Goal: Task Accomplishment & Management: Manage account settings

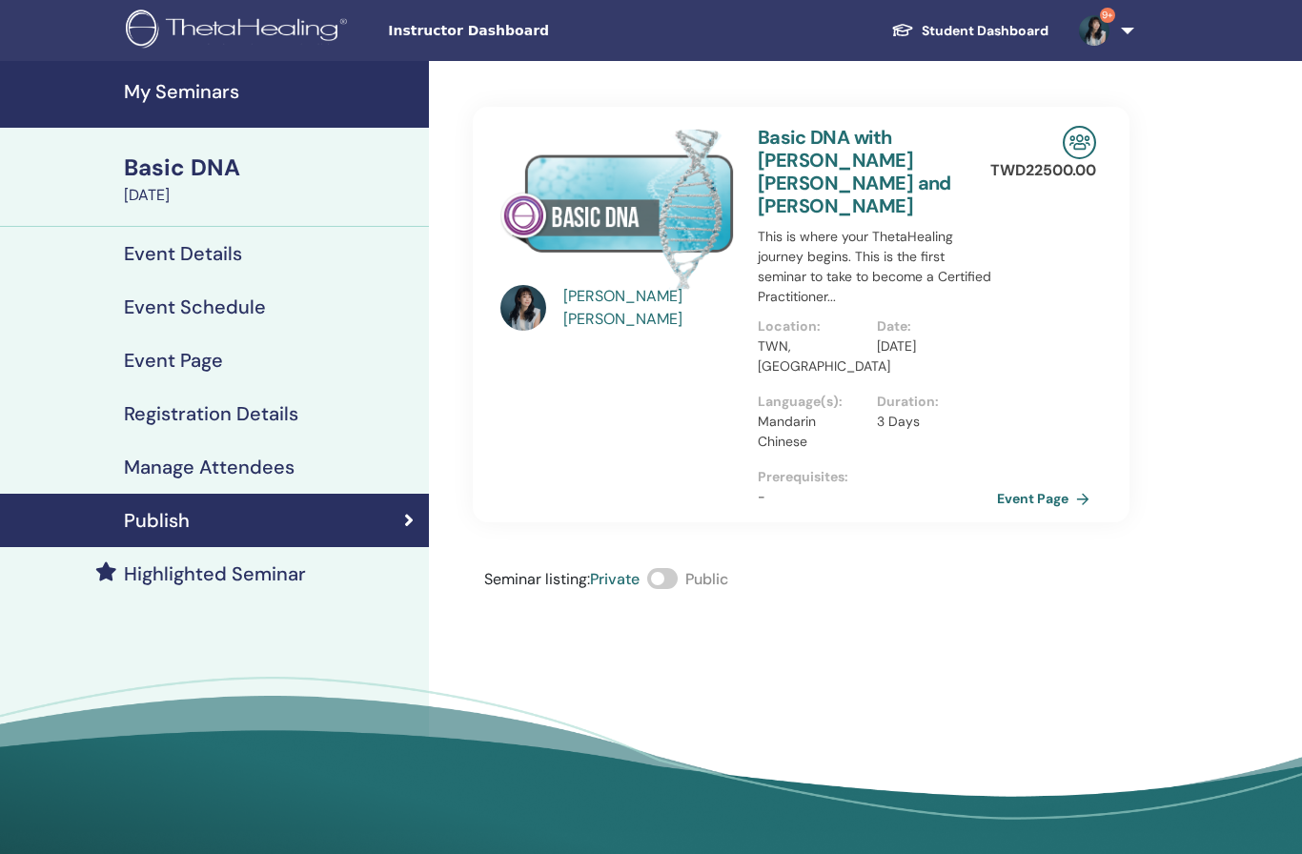
click at [215, 87] on h4 "My Seminars" at bounding box center [271, 91] width 294 height 23
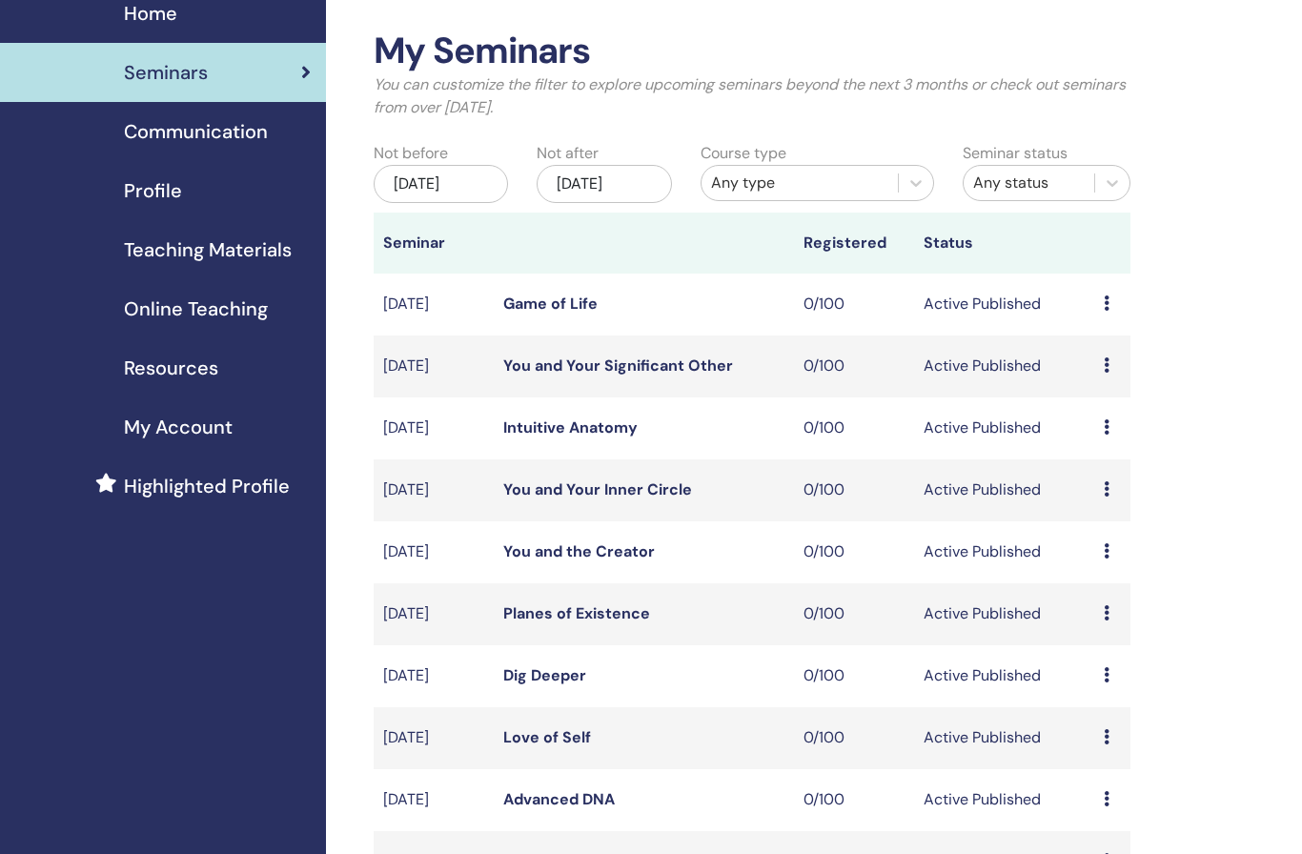
scroll to position [378, 0]
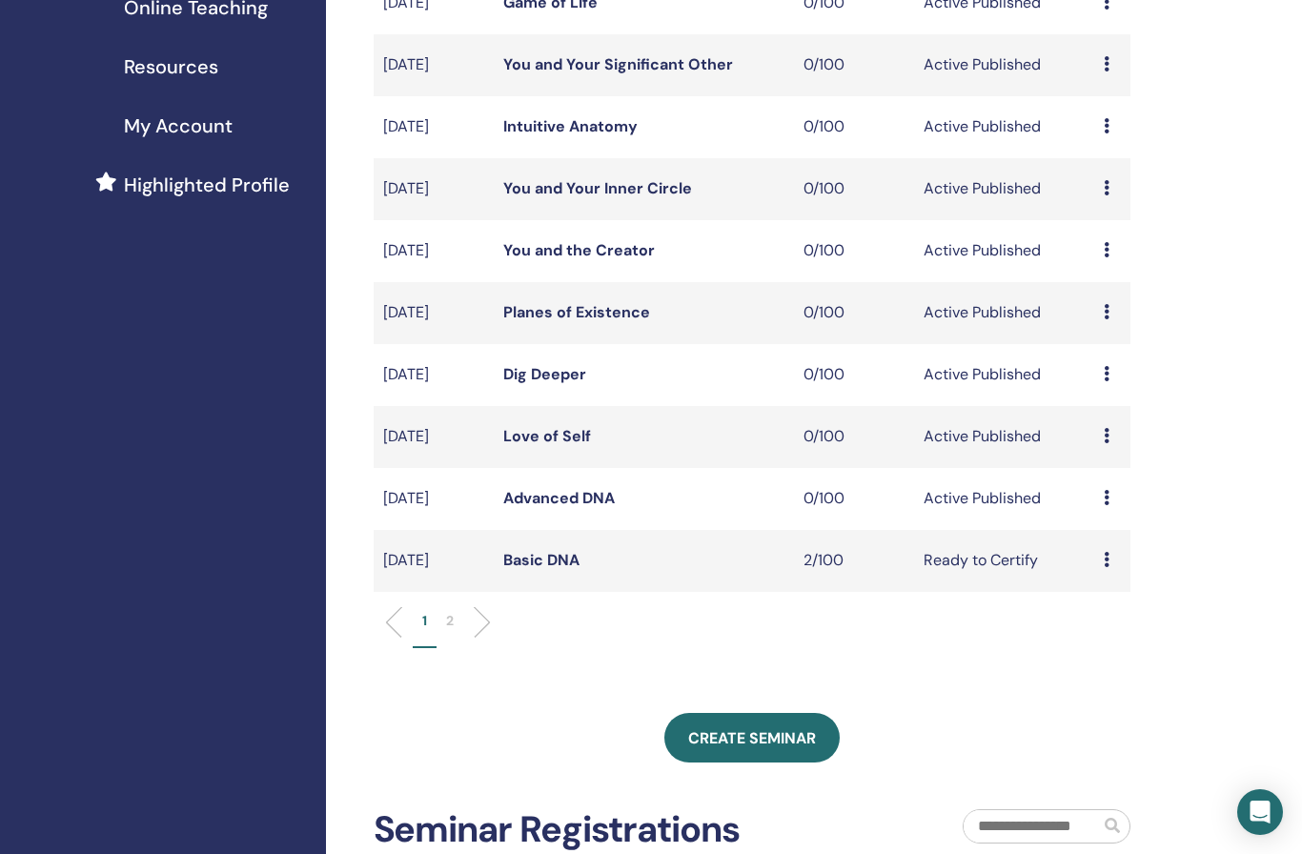
click at [613, 496] on link "Advanced DNA" at bounding box center [559, 498] width 112 height 20
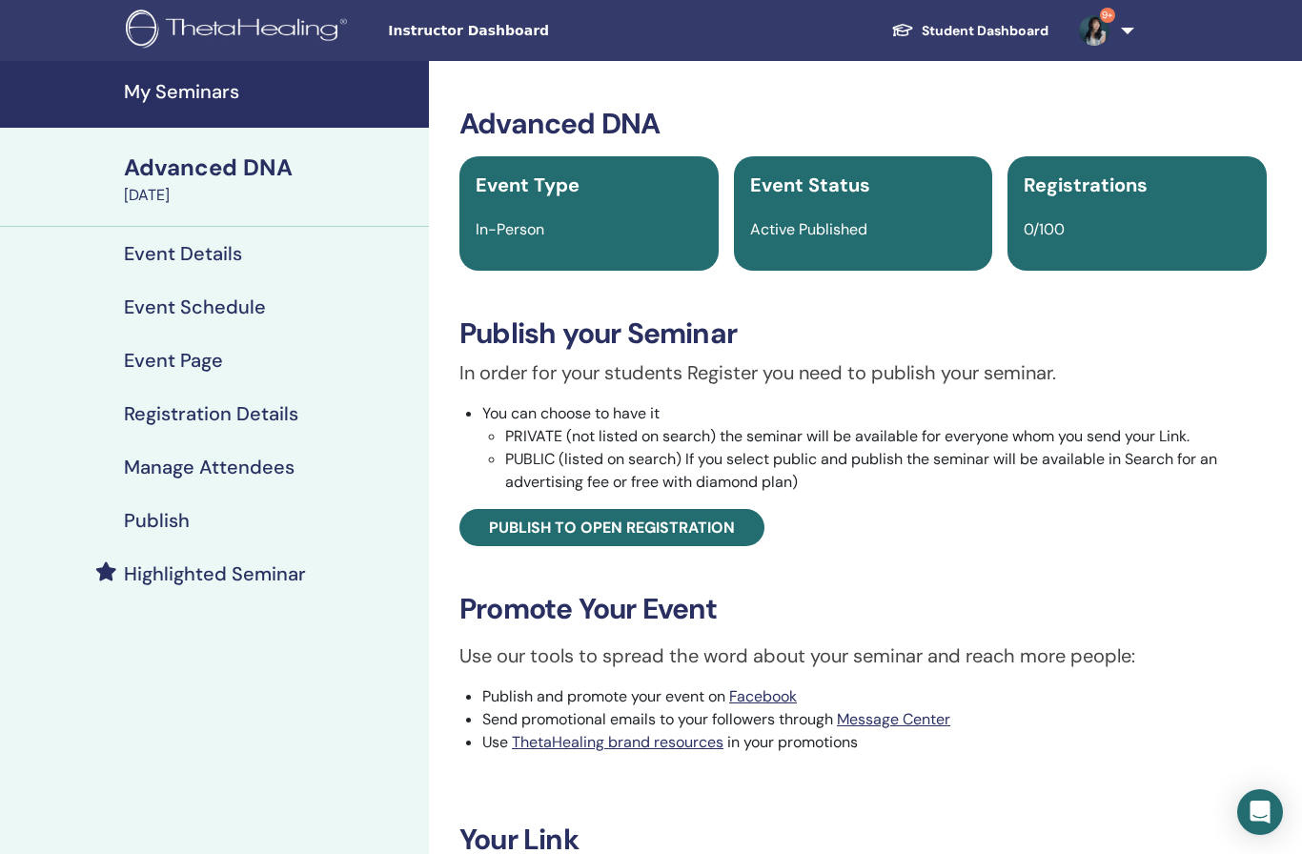
click at [590, 518] on span "Publish to open registration" at bounding box center [612, 528] width 246 height 20
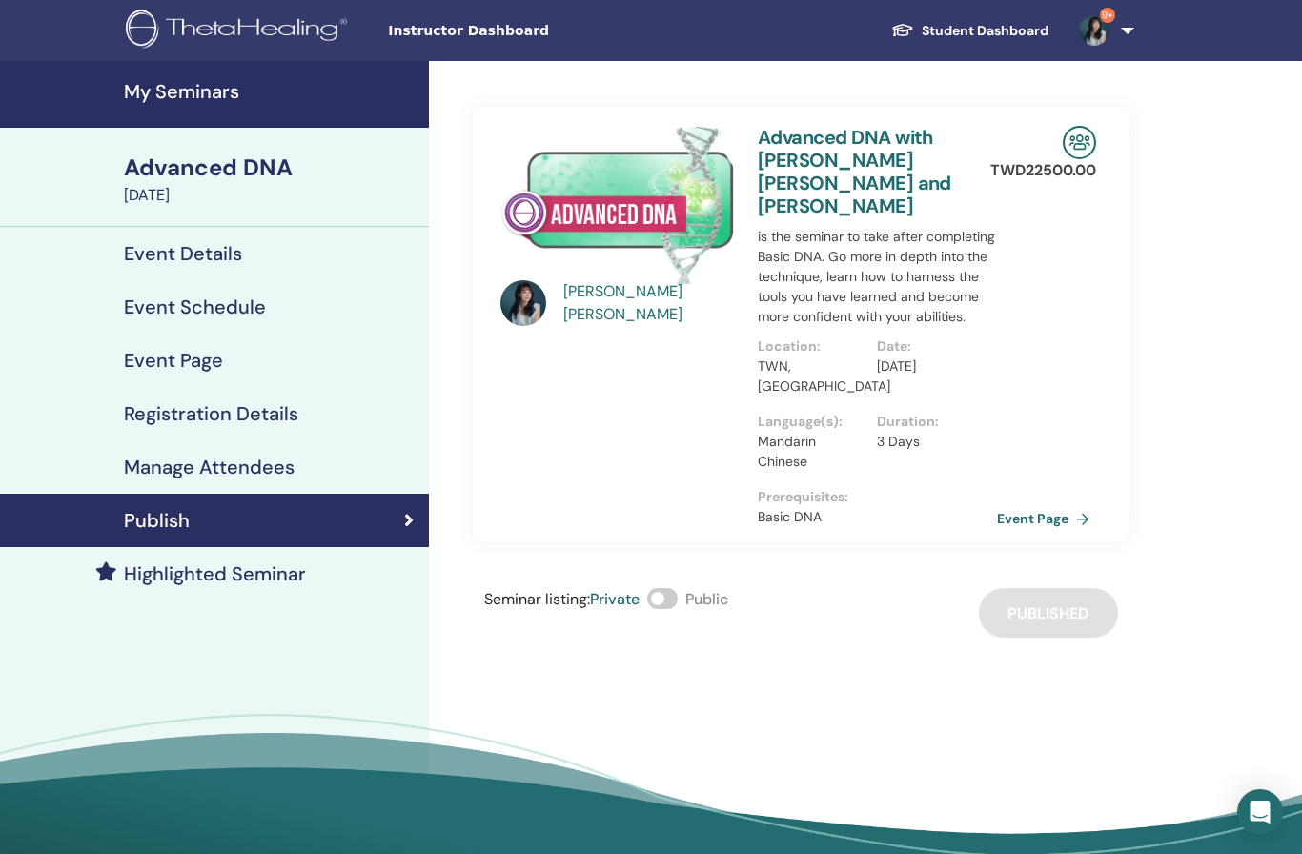
click at [1050, 515] on link "Event Page" at bounding box center [1047, 518] width 100 height 29
